Goal: Task Accomplishment & Management: Manage account settings

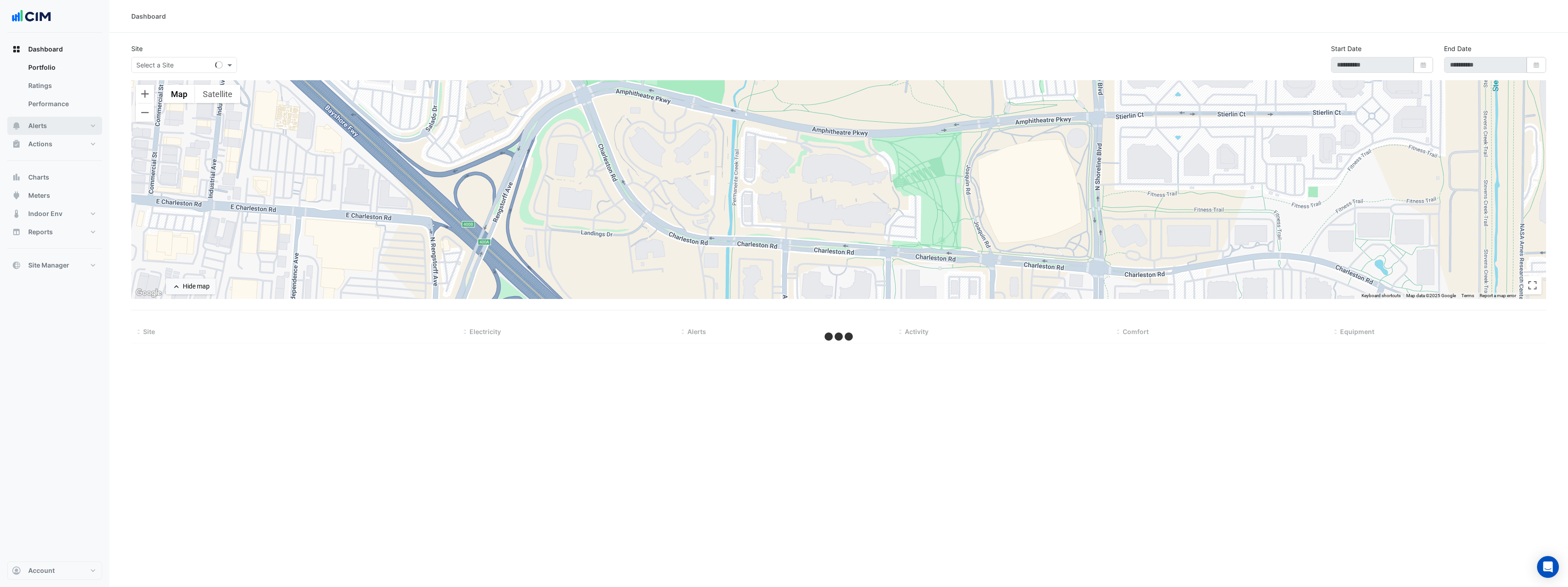
click at [77, 132] on button "Alerts" at bounding box center [55, 126] width 95 height 18
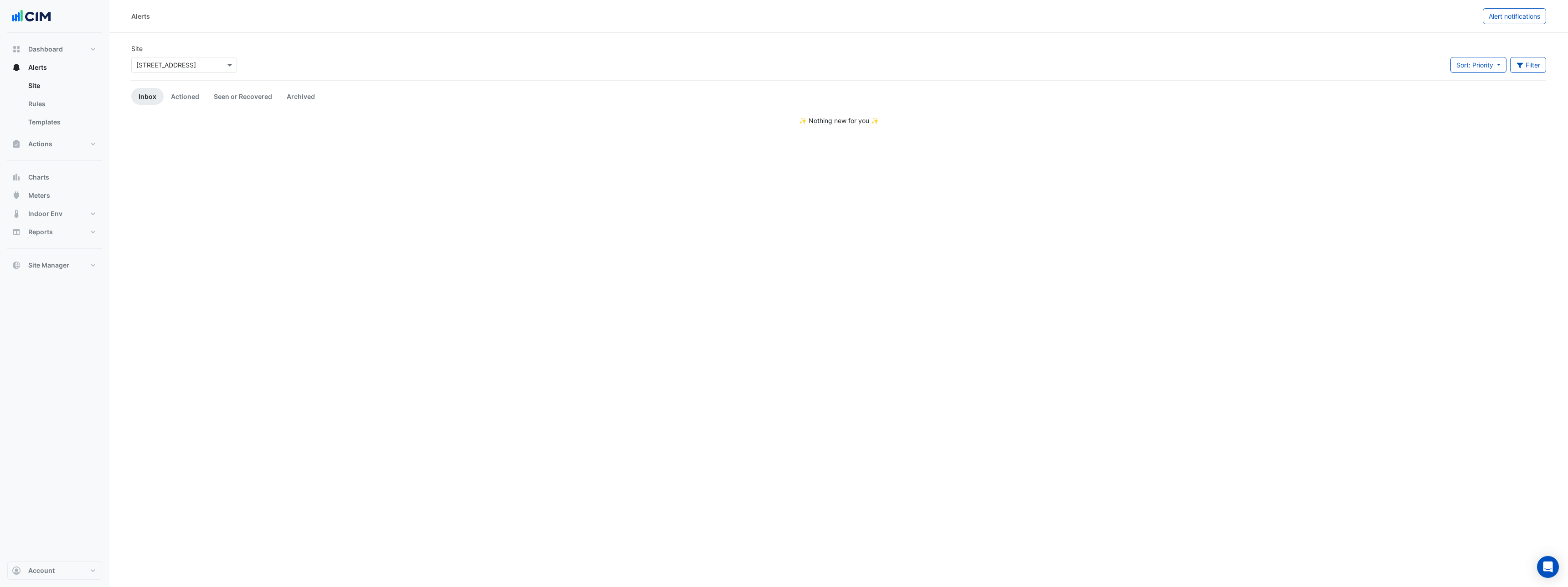
click at [206, 69] on div "× 990 La Trobe Street" at bounding box center [184, 65] width 106 height 16
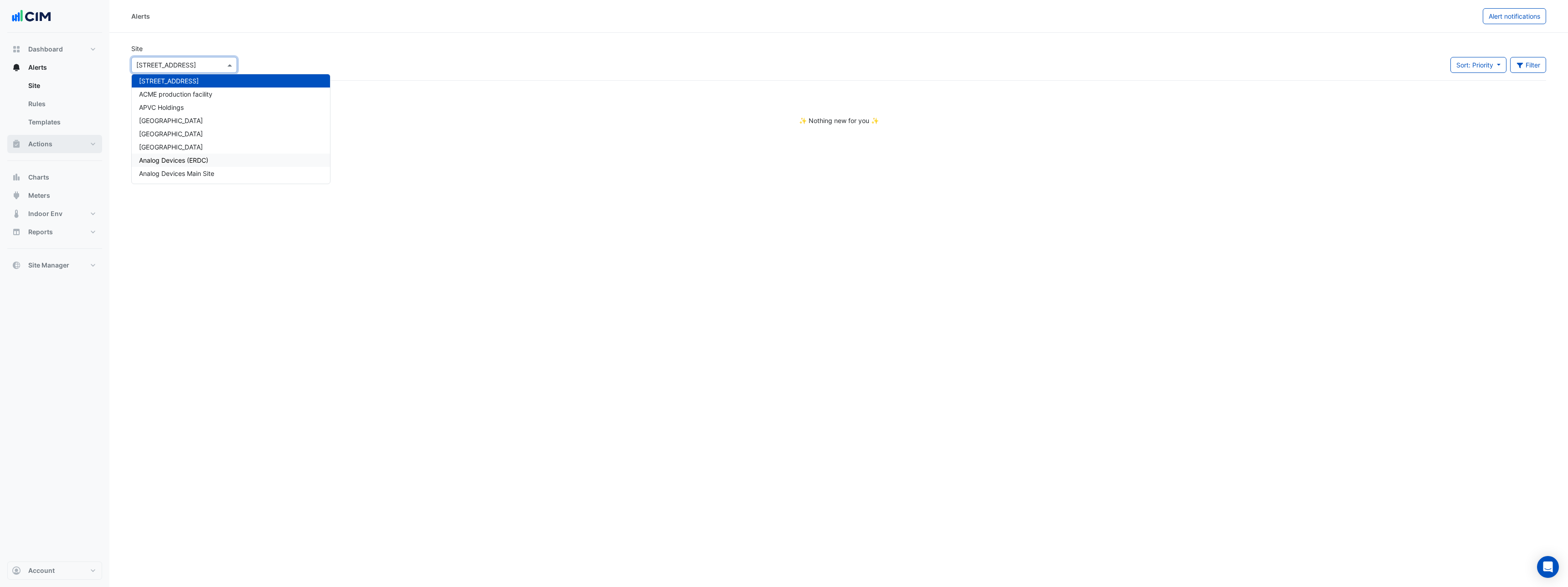
click at [64, 144] on button "Actions" at bounding box center [55, 144] width 95 height 18
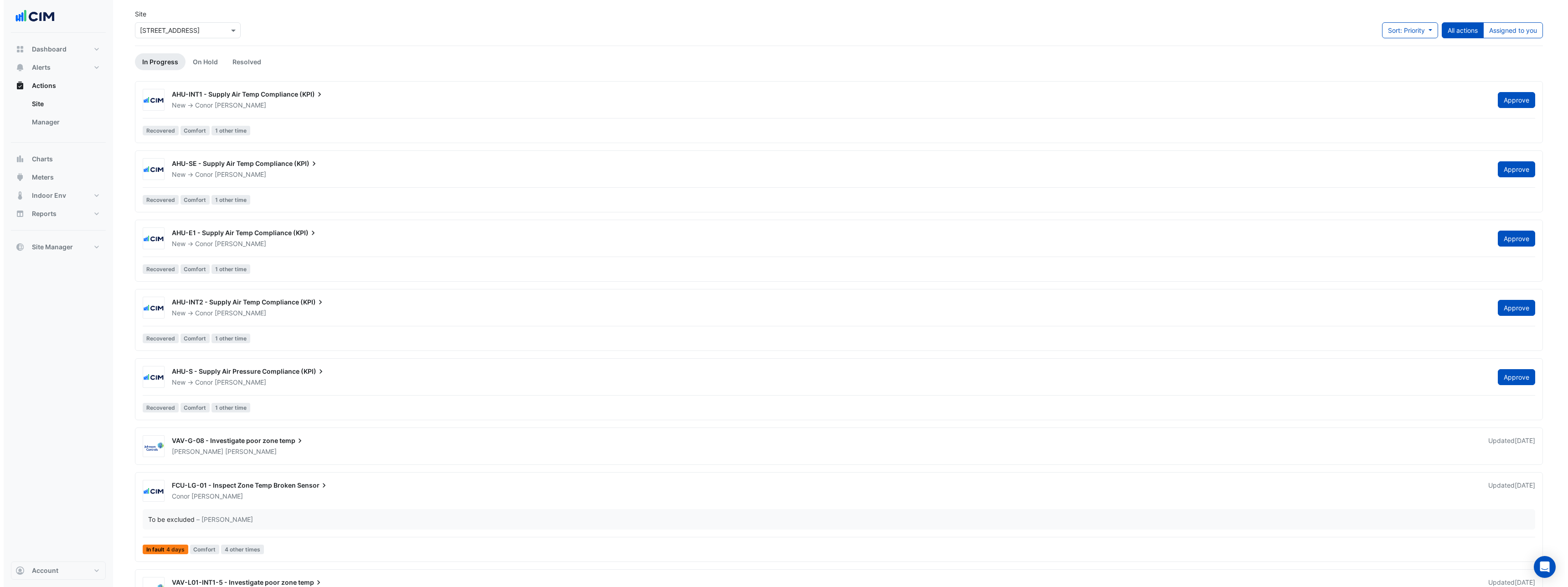
scroll to position [200, 0]
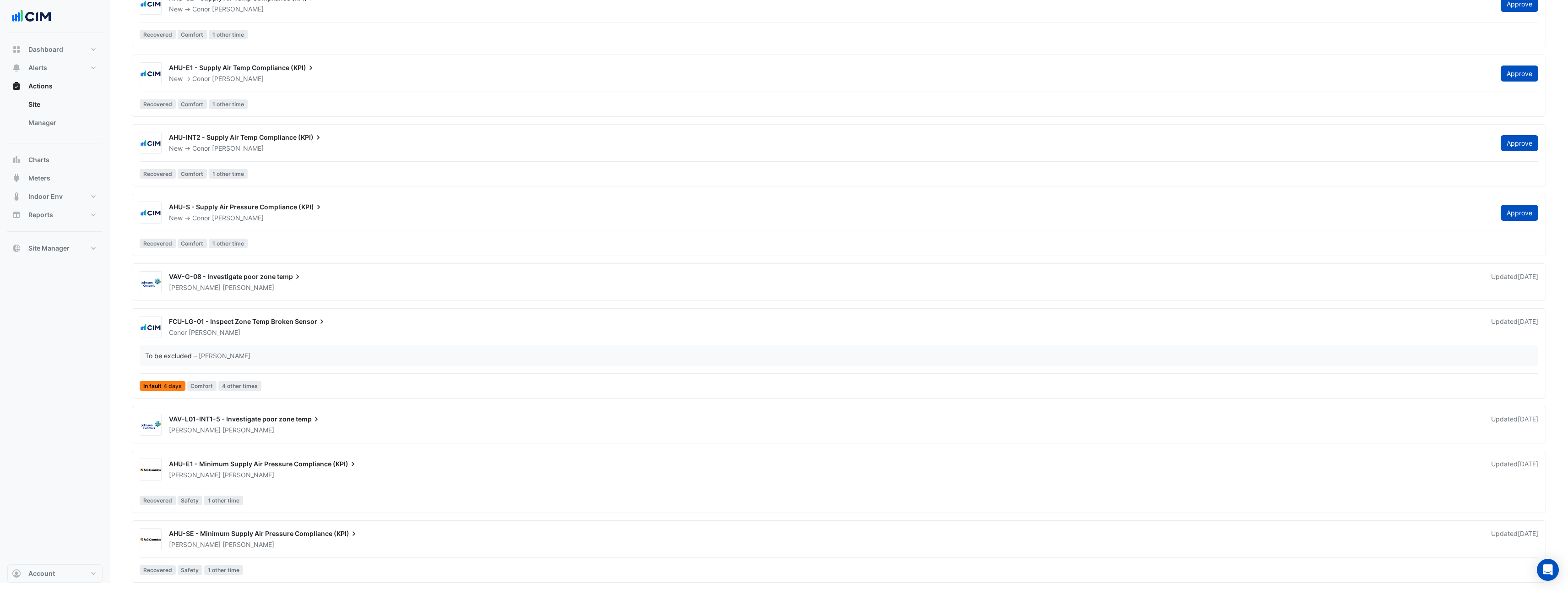
click at [243, 320] on span "FCU-LG-01 - Inspect Zone Temp Broken" at bounding box center [231, 321] width 125 height 8
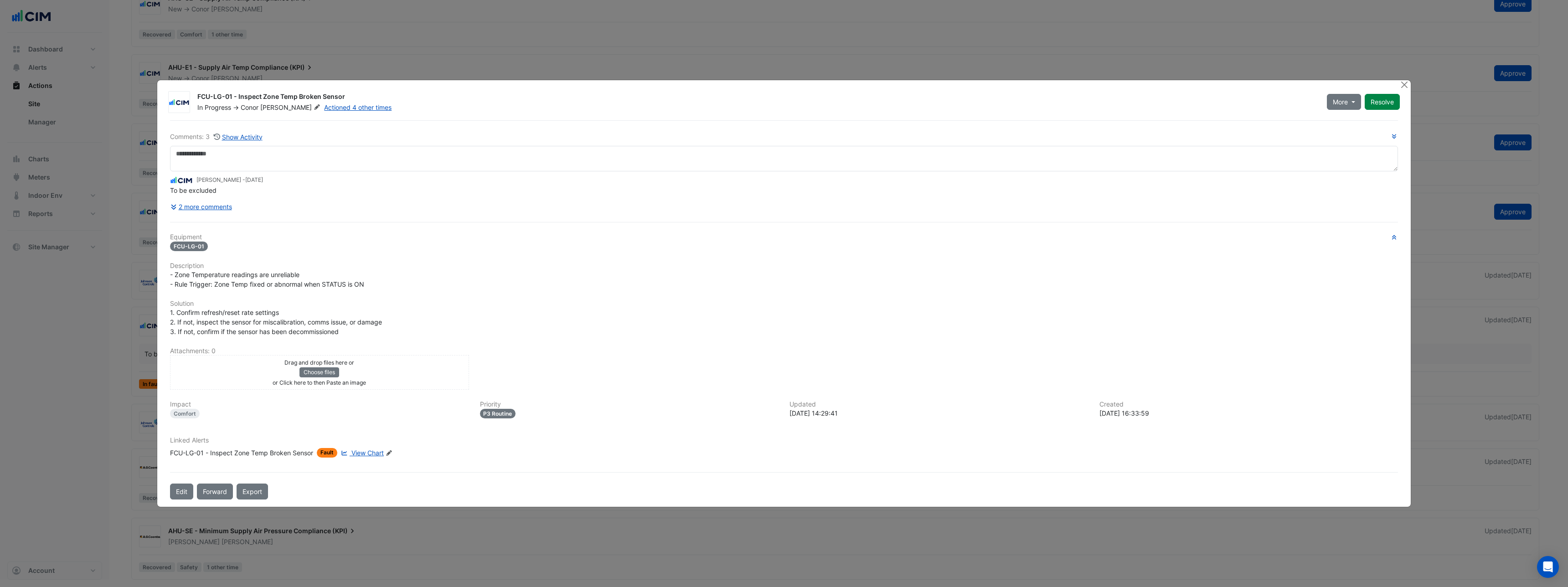
click at [389, 453] on icon "Edit Linked Alerts" at bounding box center [389, 453] width 7 height 5
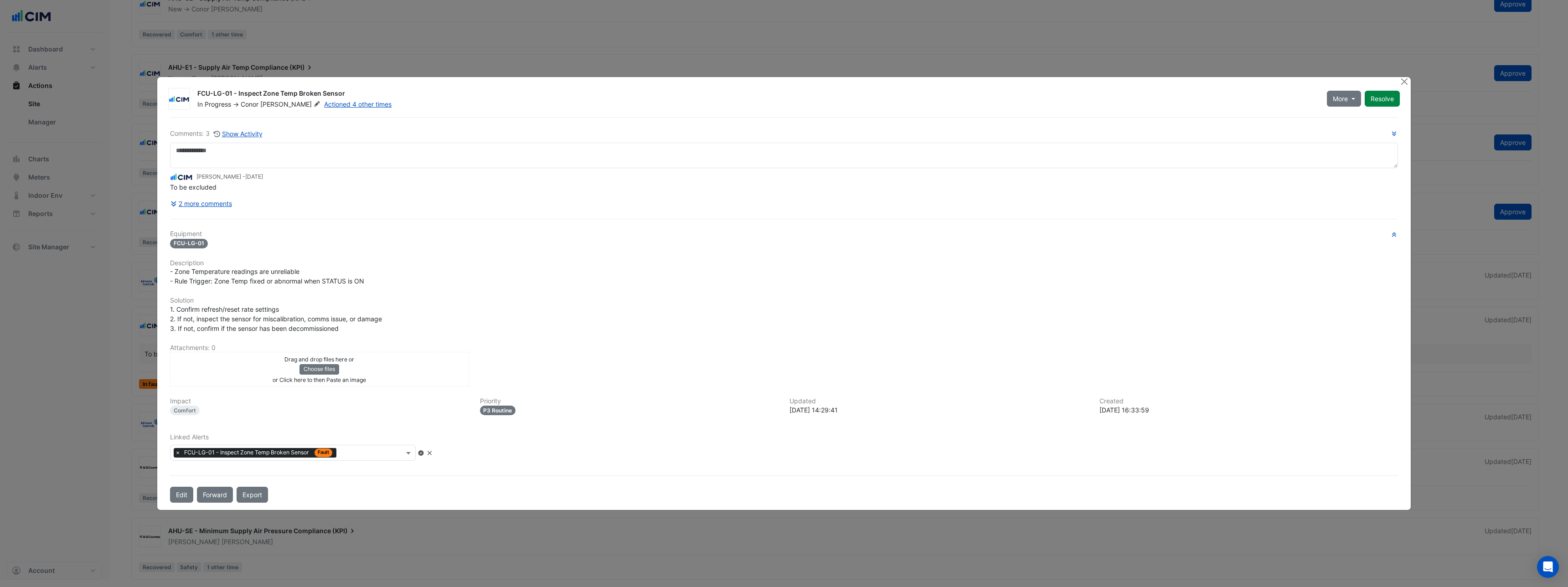
click at [467, 451] on div "Linked Alerts × FCU-LG-01 - Inspect Zone Temp Broken Sensor Fault" at bounding box center [783, 446] width 1239 height 27
click at [433, 453] on icon at bounding box center [429, 453] width 7 height 5
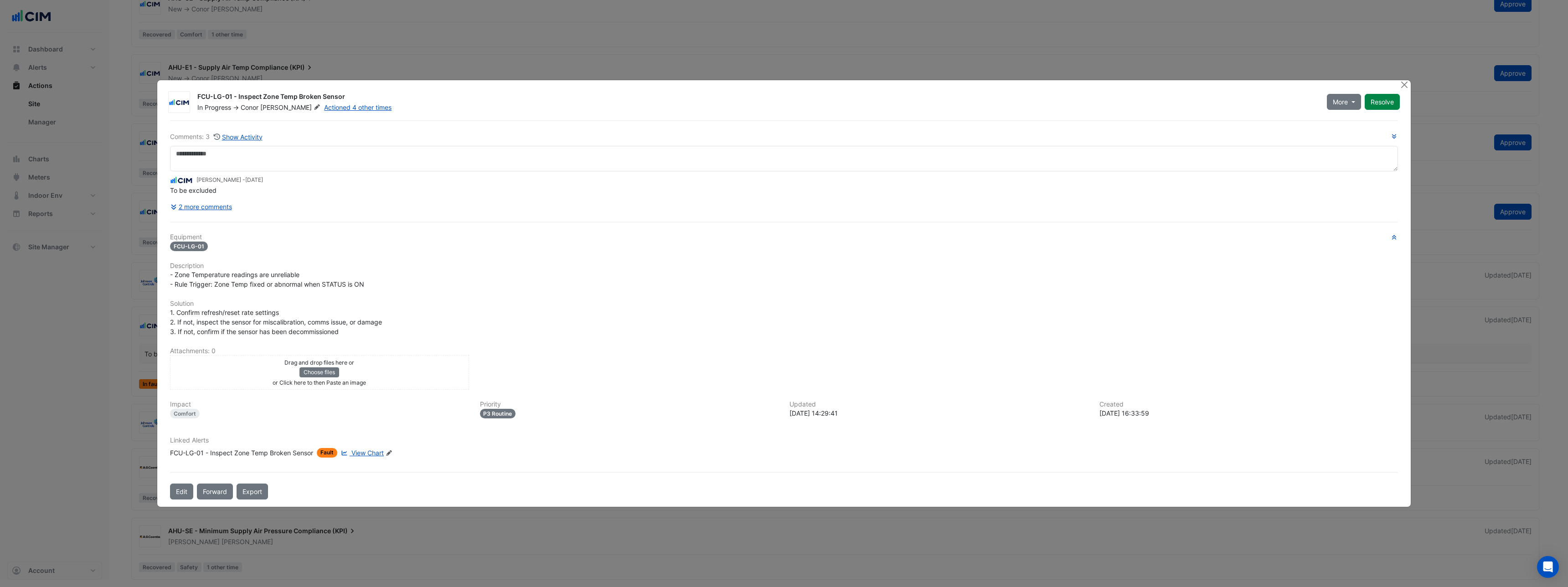
click at [371, 454] on span "View Chart" at bounding box center [367, 453] width 32 height 8
click at [392, 454] on icon "Edit Linked Alerts" at bounding box center [389, 453] width 7 height 5
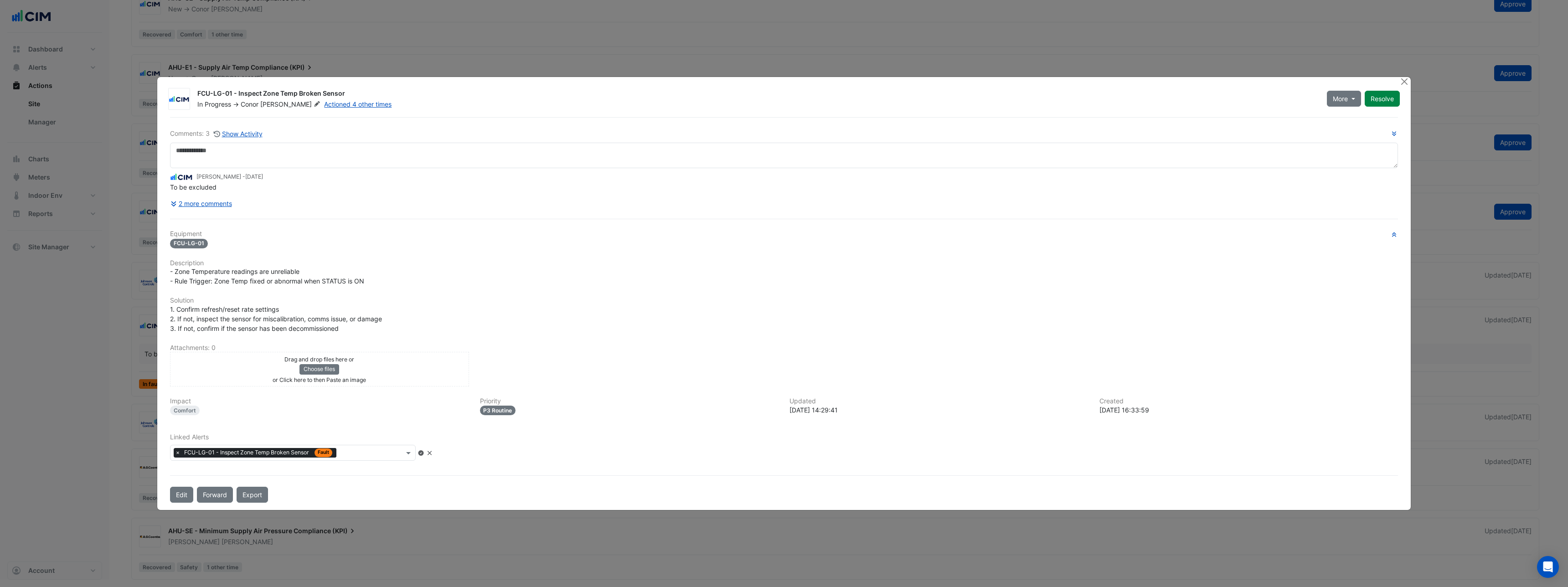
click at [372, 453] on input "text" at bounding box center [372, 454] width 64 height 10
type input "***"
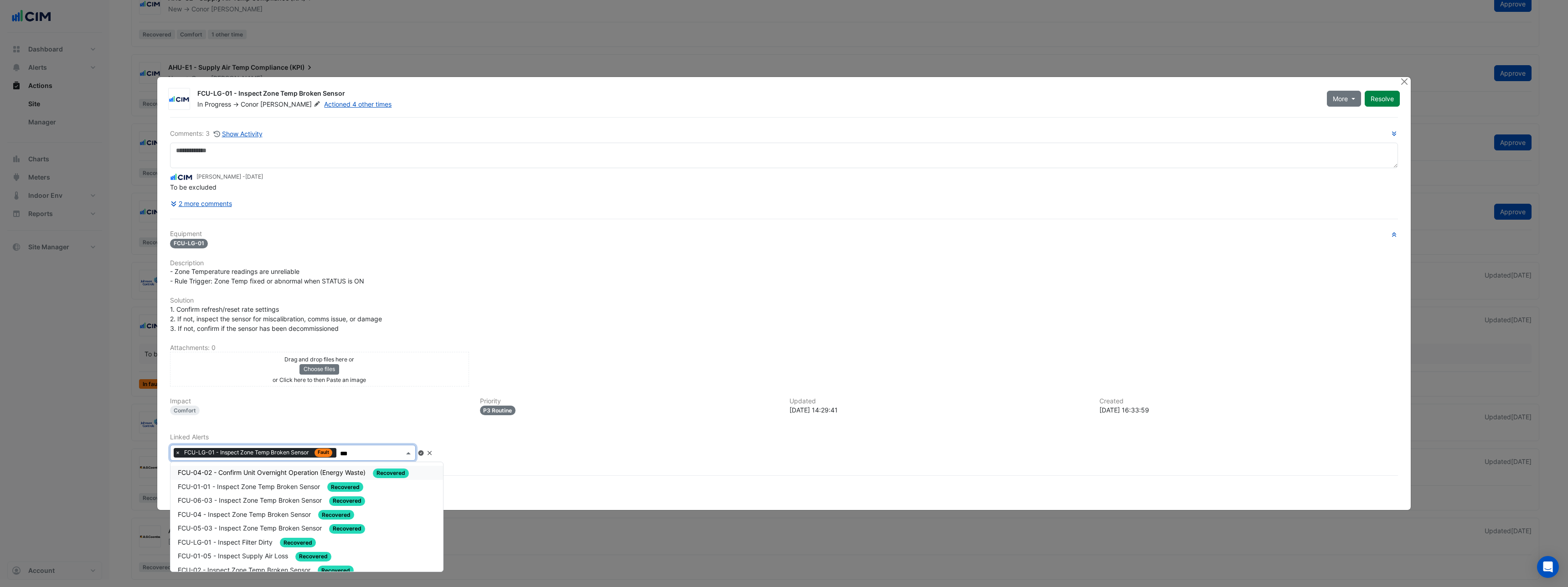
click at [341, 472] on span "FCU-04-02 - Confirm Unit Overnight Operation (Energy Waste)" at bounding box center [273, 472] width 190 height 8
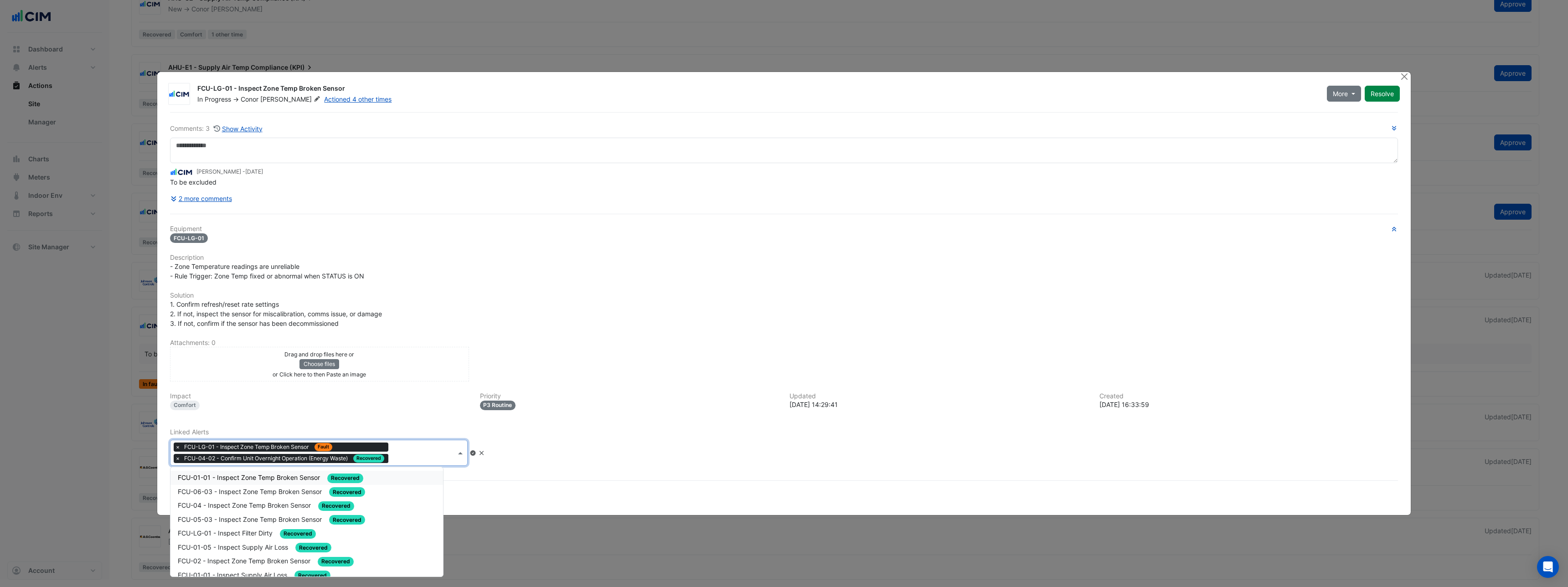
click at [405, 459] on div at bounding box center [423, 453] width 65 height 12
click at [486, 366] on div "Drag and drop files here or Choose files or Click here to then Paste an image u…" at bounding box center [783, 364] width 1239 height 35
click at [407, 456] on input "text" at bounding box center [424, 454] width 64 height 10
type input "*"
click at [402, 457] on input "text" at bounding box center [424, 454] width 64 height 10
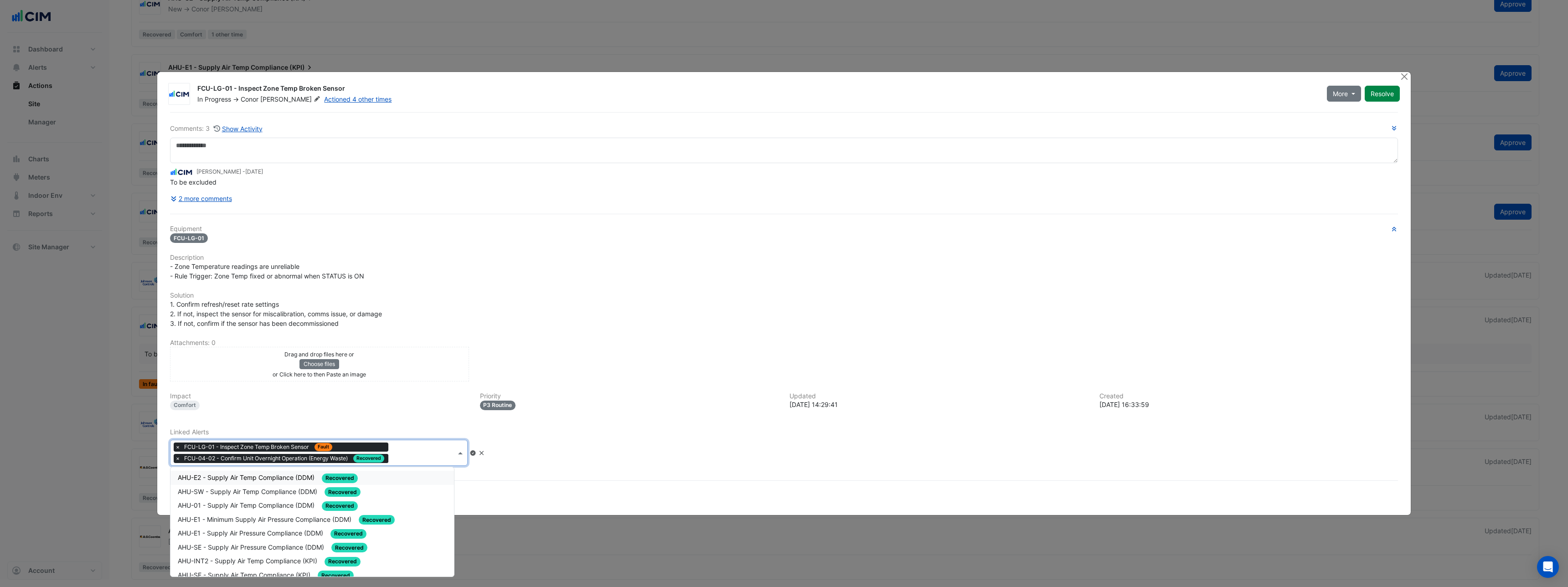
click at [498, 186] on div "To be excluded" at bounding box center [783, 182] width 1228 height 10
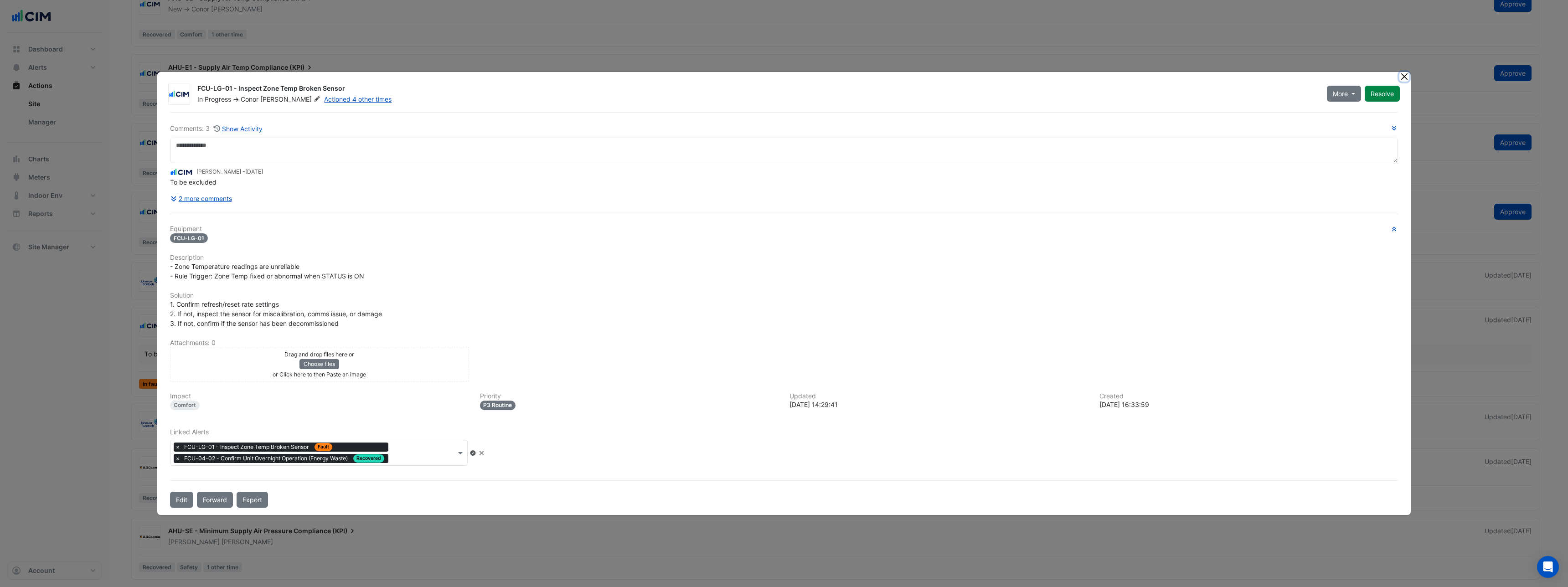
click at [1407, 77] on button "Close" at bounding box center [1404, 77] width 10 height 10
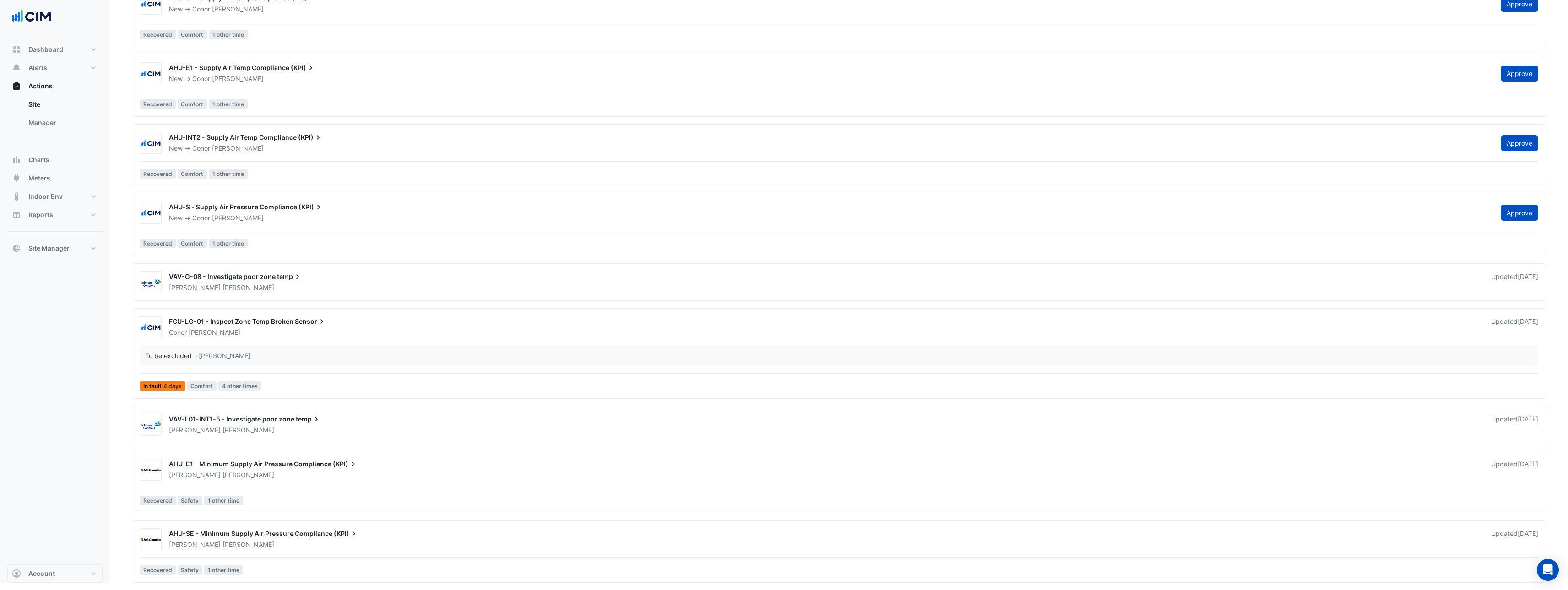
click at [276, 333] on div "Conor Deane" at bounding box center [825, 332] width 1313 height 9
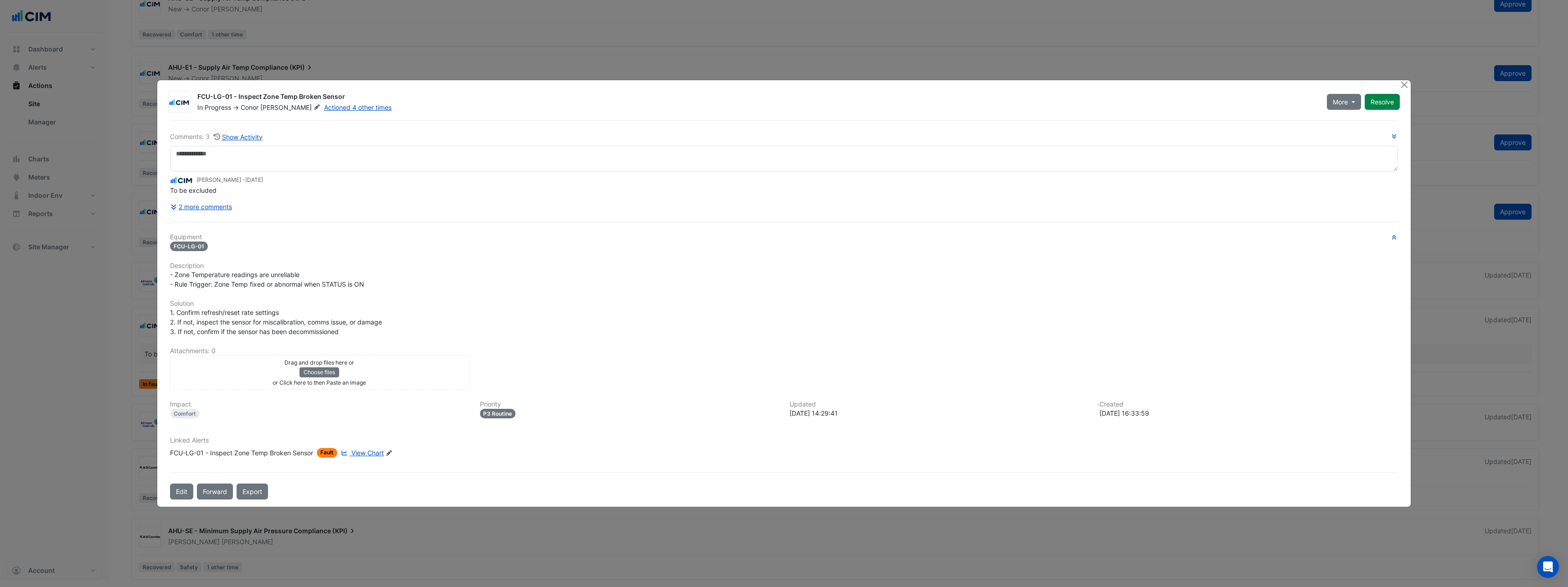
click at [391, 453] on icon at bounding box center [388, 453] width 5 height 5
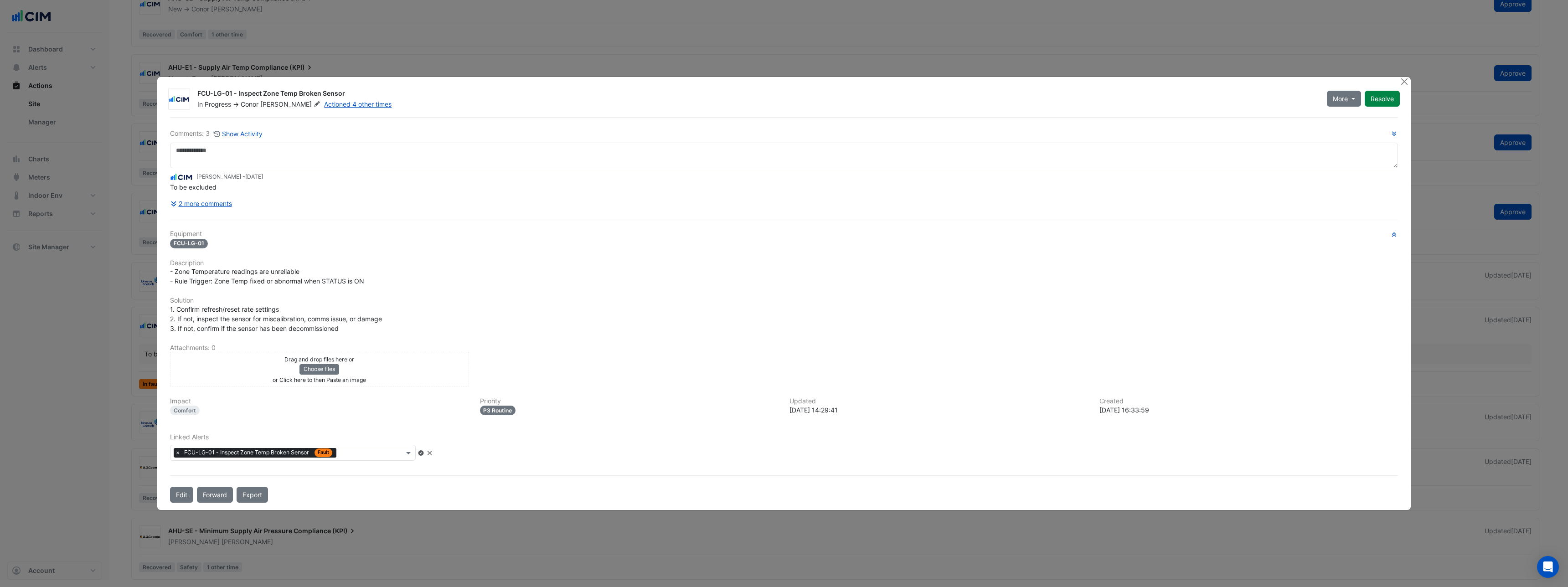
click at [432, 454] on icon at bounding box center [429, 453] width 4 height 4
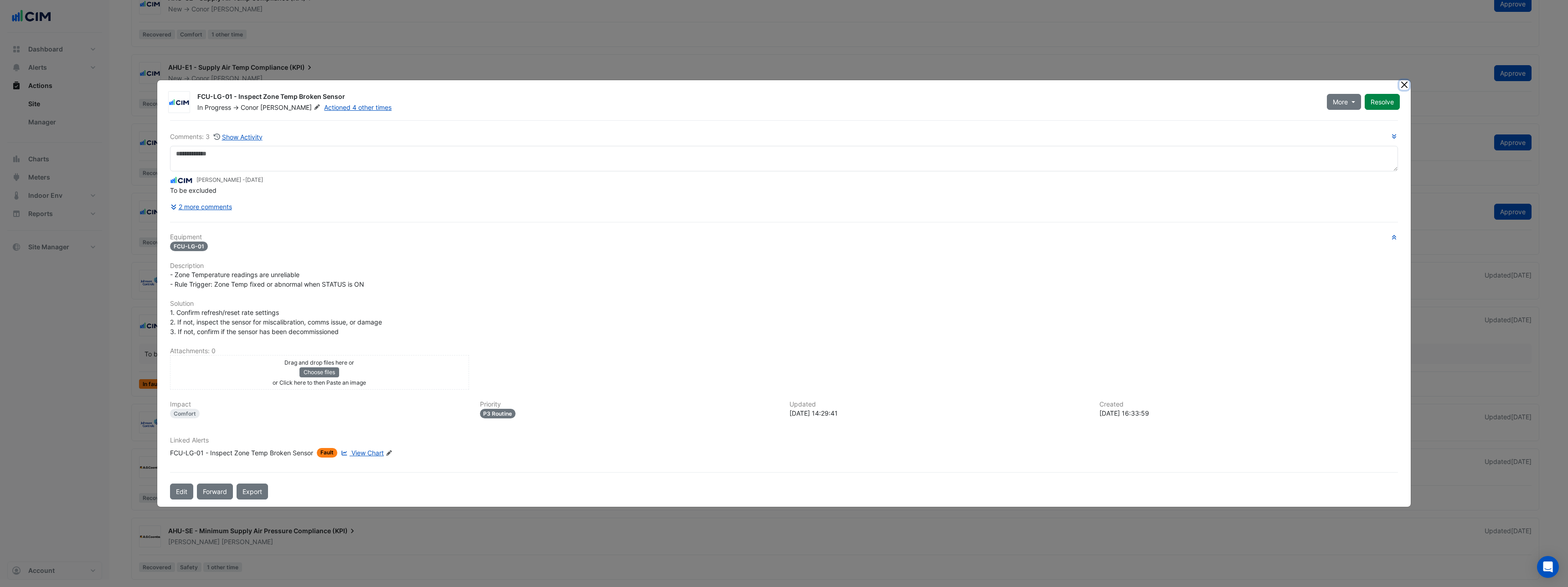
click at [1406, 84] on button "Close" at bounding box center [1404, 85] width 10 height 10
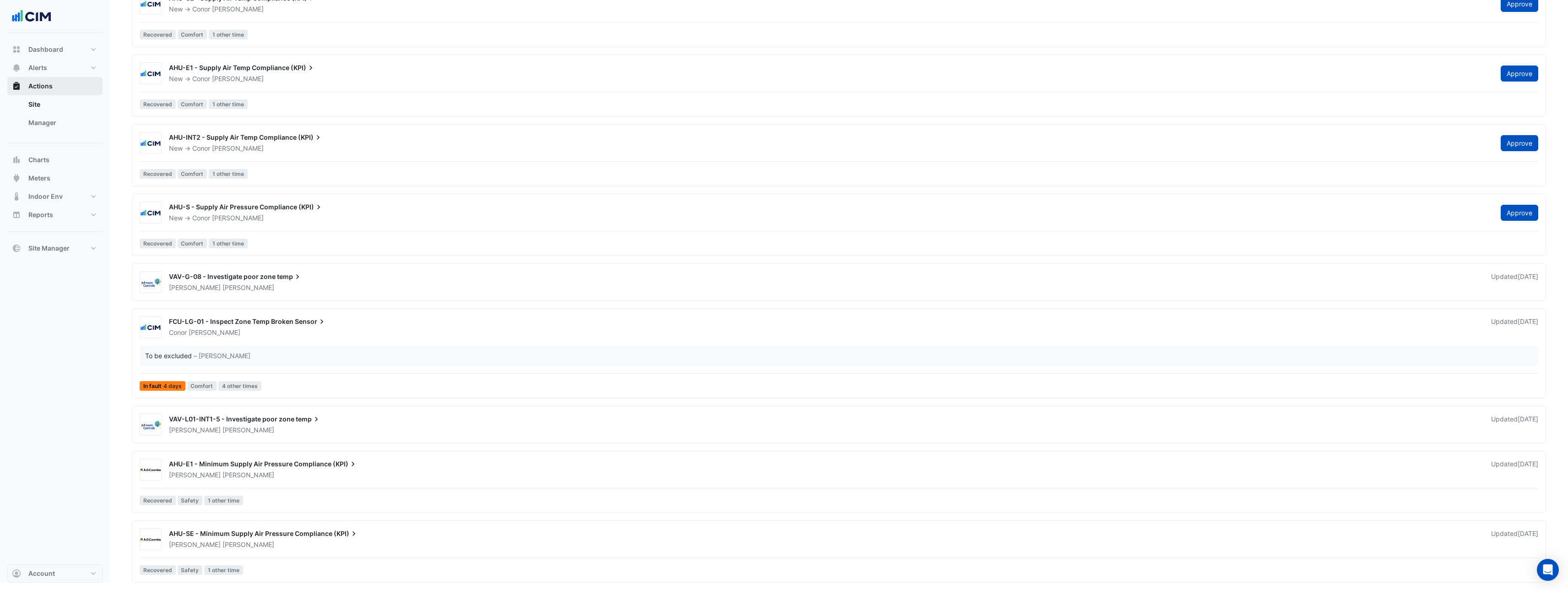
click at [57, 87] on button "Actions" at bounding box center [55, 86] width 95 height 18
click at [57, 88] on button "Actions" at bounding box center [55, 86] width 95 height 18
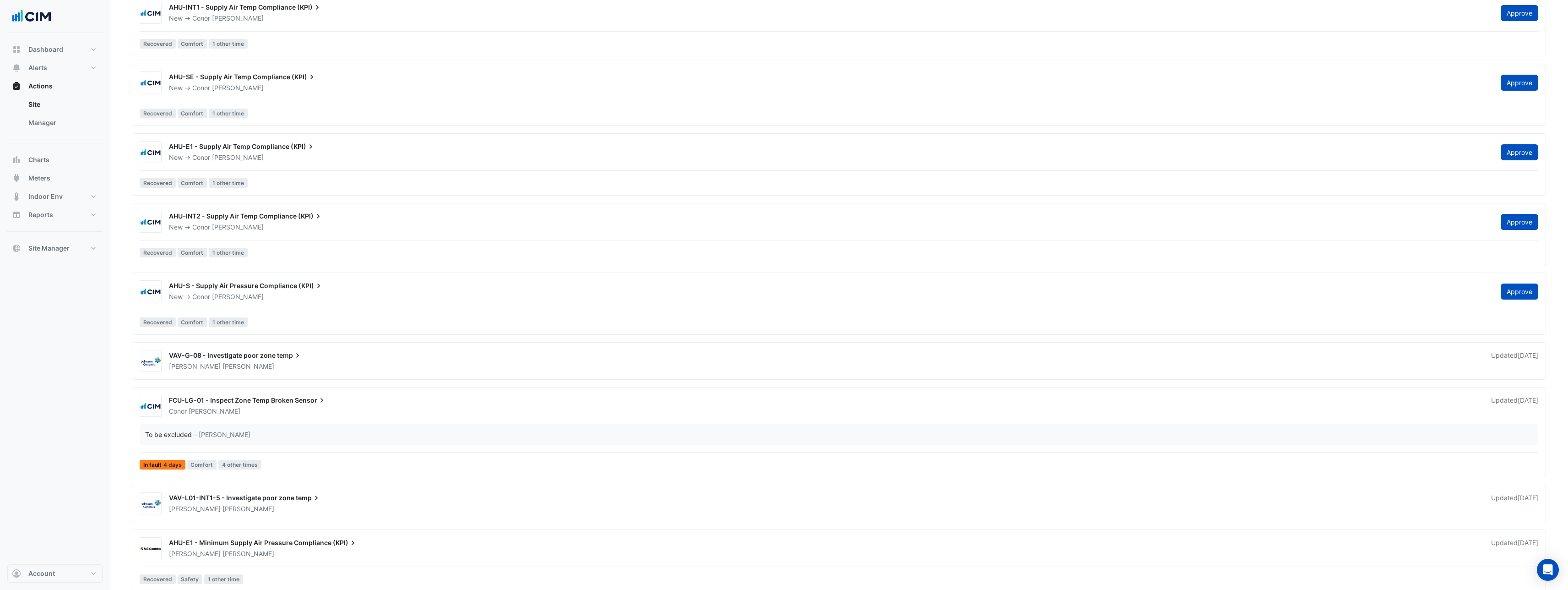
scroll to position [193, 0]
